Goal: Check status: Check status

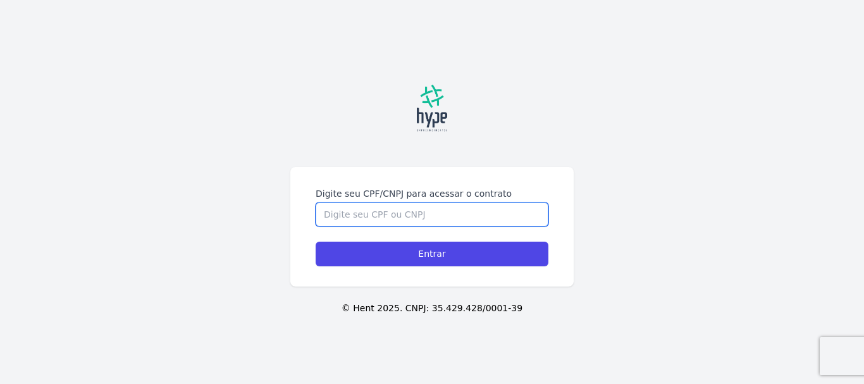
click at [426, 214] on input "Digite seu CPF/CNPJ para acessar o contrato" at bounding box center [432, 214] width 233 height 24
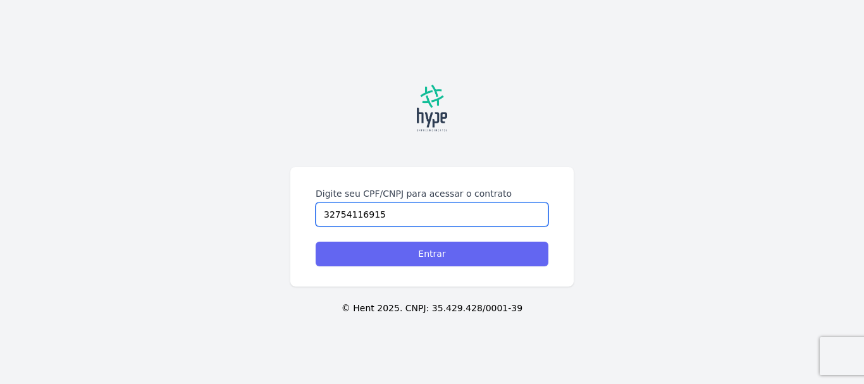
type input "32754116915"
click at [433, 254] on input "Entrar" at bounding box center [432, 254] width 233 height 25
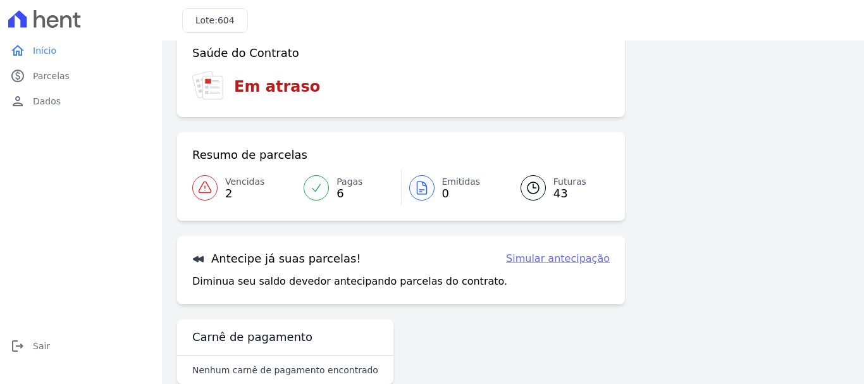
scroll to position [51, 0]
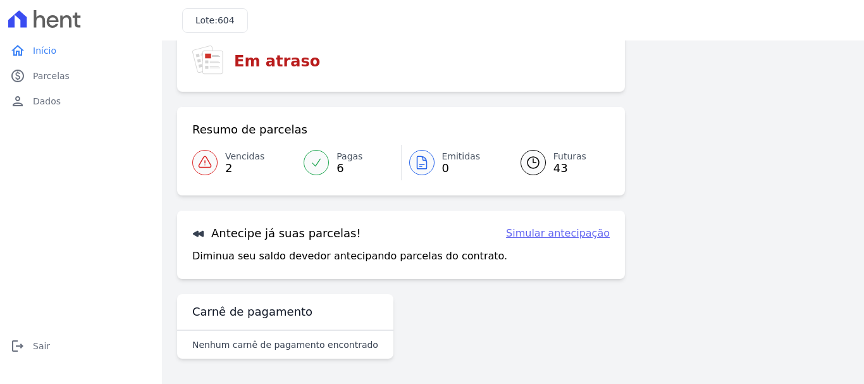
click at [203, 163] on icon at bounding box center [204, 162] width 15 height 15
